Goal: Task Accomplishment & Management: Use online tool/utility

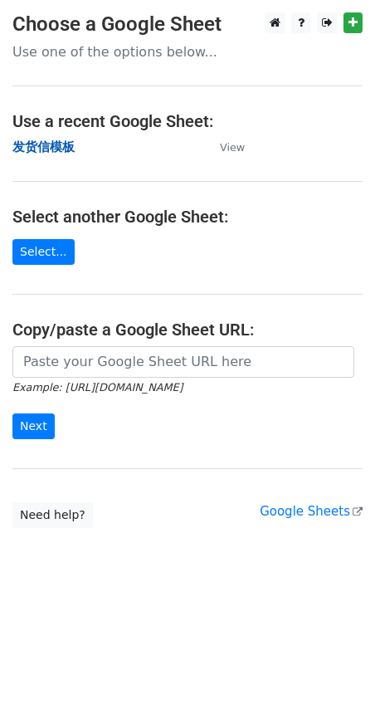
click at [45, 147] on strong "发货信模板" at bounding box center [43, 146] width 62 height 15
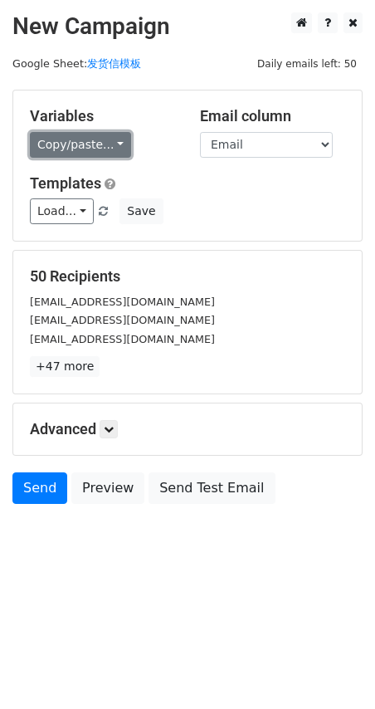
click at [74, 154] on link "Copy/paste..." at bounding box center [80, 145] width 101 height 26
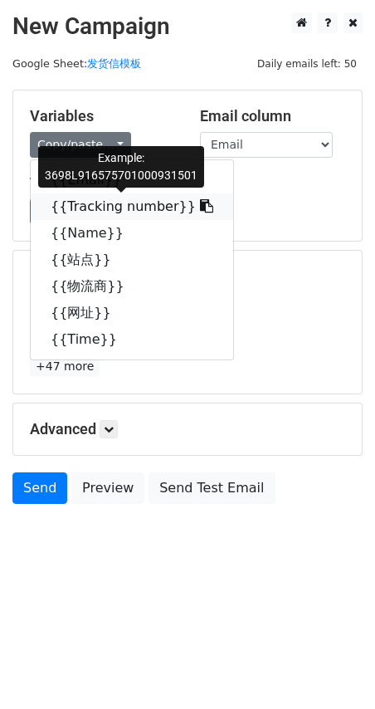
click at [76, 211] on link "{{Tracking number}}" at bounding box center [132, 206] width 202 height 27
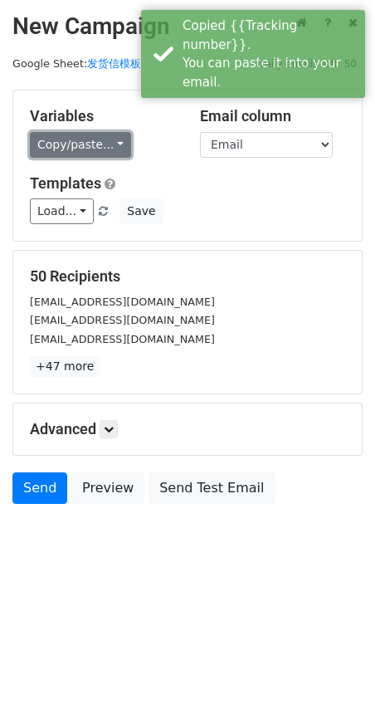
click at [75, 149] on link "Copy/paste..." at bounding box center [80, 145] width 101 height 26
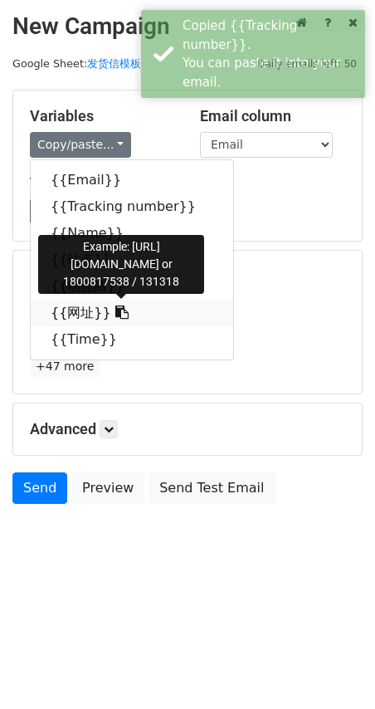
click at [82, 310] on link "{{网址}}" at bounding box center [132, 313] width 202 height 27
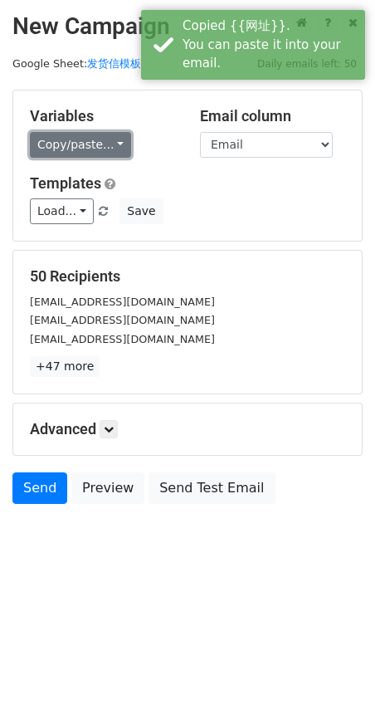
click at [85, 141] on link "Copy/paste..." at bounding box center [80, 145] width 101 height 26
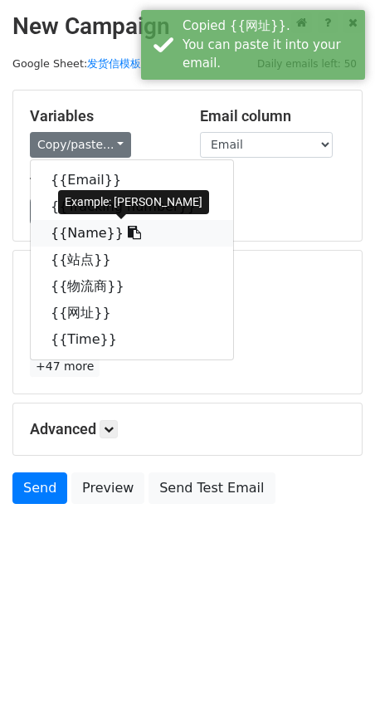
click at [85, 236] on link "{{Name}}" at bounding box center [132, 233] width 202 height 27
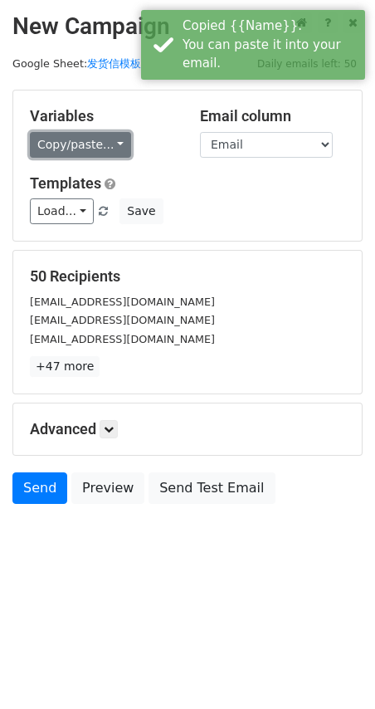
click at [97, 144] on link "Copy/paste..." at bounding box center [80, 145] width 101 height 26
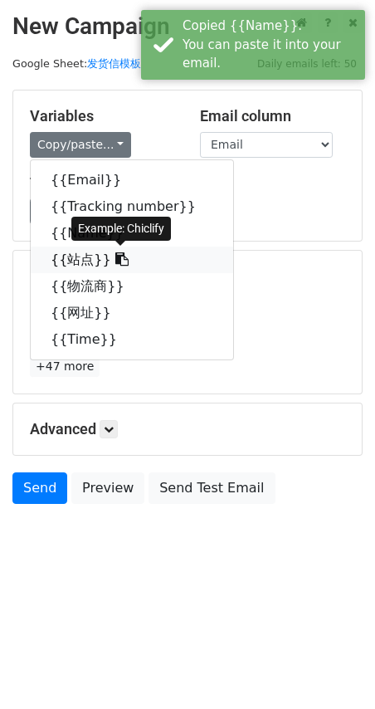
click at [80, 257] on link "{{站点}}" at bounding box center [132, 259] width 202 height 27
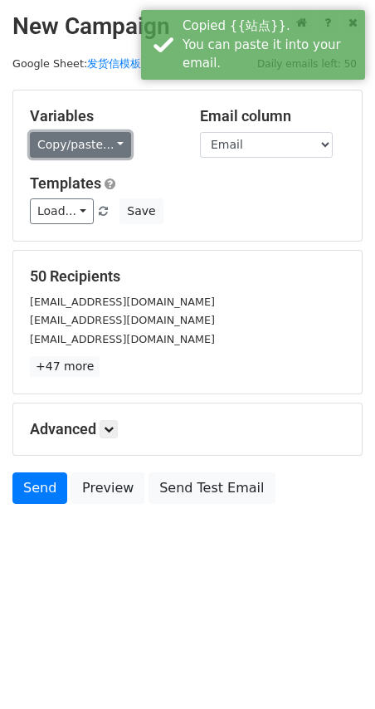
click at [43, 144] on link "Copy/paste..." at bounding box center [80, 145] width 101 height 26
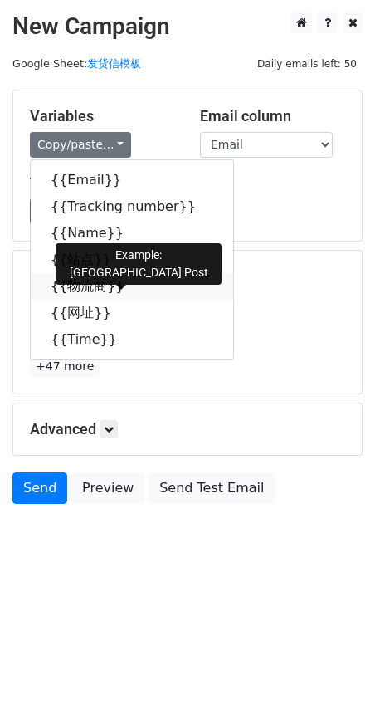
drag, startPoint x: 95, startPoint y: 288, endPoint x: 1, endPoint y: 314, distance: 98.0
click at [95, 287] on link "{{物流商}}" at bounding box center [132, 286] width 202 height 27
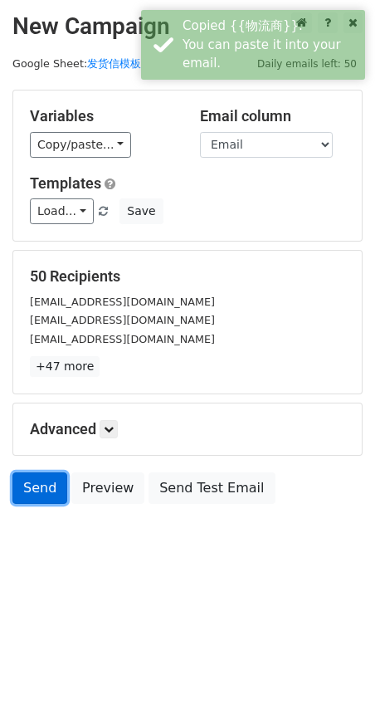
click at [55, 484] on link "Send" at bounding box center [39, 488] width 55 height 32
